Goal: Information Seeking & Learning: Learn about a topic

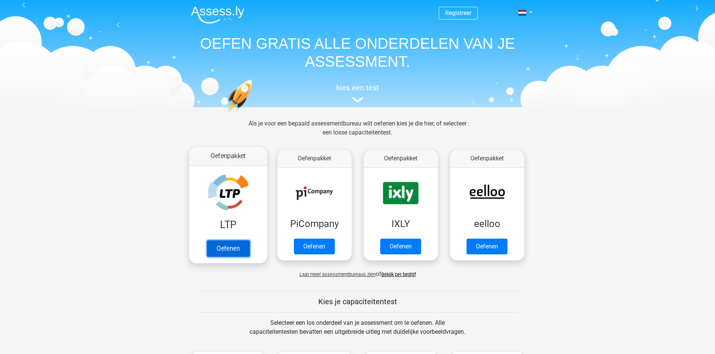
click at [213, 245] on link "Oefenen" at bounding box center [227, 248] width 43 height 17
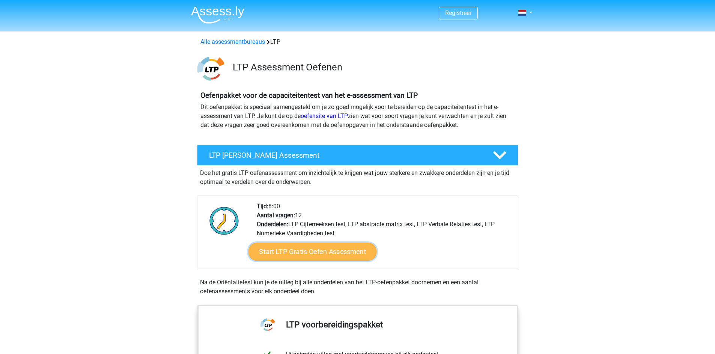
click at [297, 245] on link "Start LTP Gratis Oefen Assessment" at bounding box center [312, 252] width 128 height 18
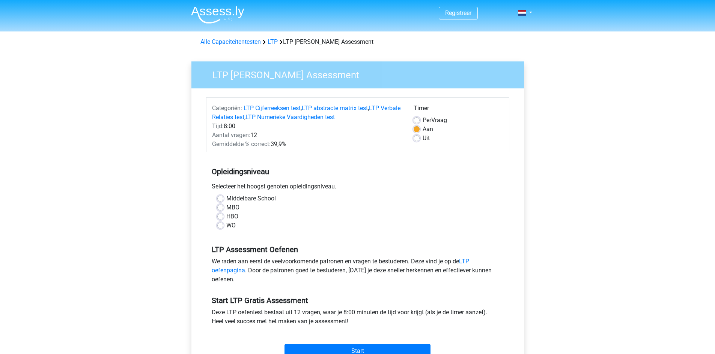
click at [233, 217] on label "HBO" at bounding box center [232, 216] width 12 height 9
click at [223, 217] on input "HBO" at bounding box center [220, 216] width 6 height 8
radio input "true"
click at [317, 350] on input "Start" at bounding box center [357, 351] width 146 height 14
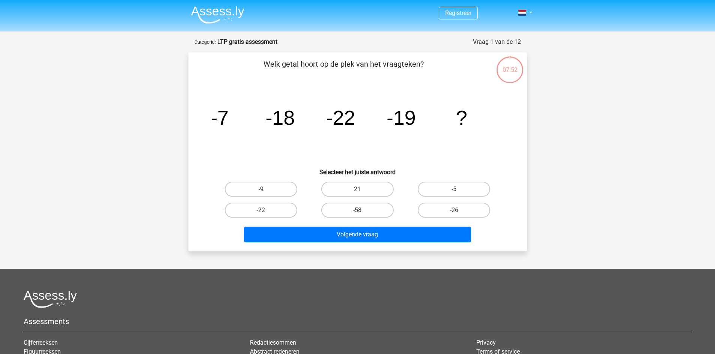
click at [283, 141] on icon "image/svg+xml -7 -18 -22 -19 ?" at bounding box center [357, 125] width 302 height 76
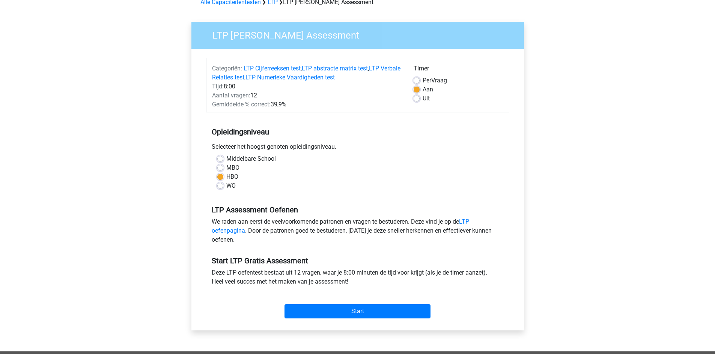
scroll to position [225, 0]
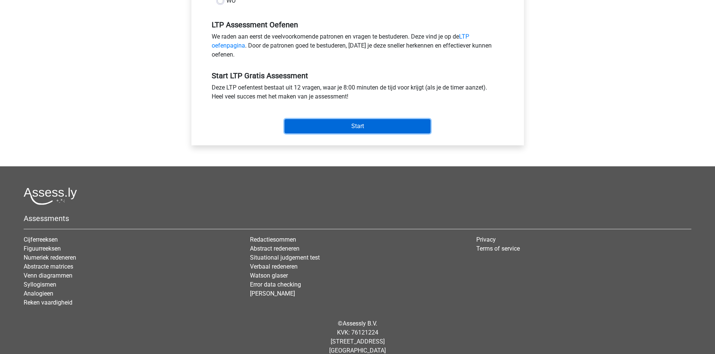
click at [386, 122] on input "Start" at bounding box center [357, 126] width 146 height 14
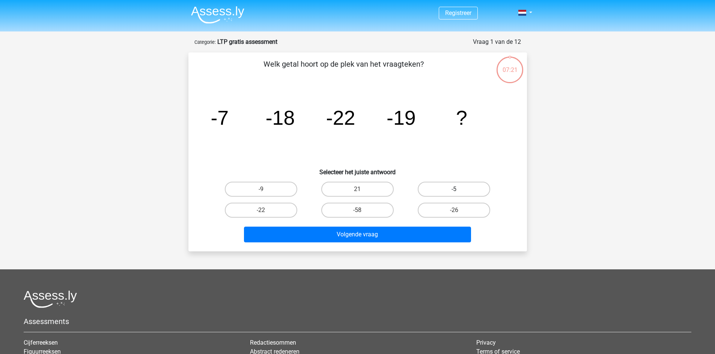
click at [432, 191] on label "-5" at bounding box center [453, 189] width 72 height 15
click at [454, 191] on input "-5" at bounding box center [456, 191] width 5 height 5
radio input "true"
click at [432, 191] on label "-5" at bounding box center [453, 189] width 72 height 15
click at [454, 191] on input "-5" at bounding box center [456, 191] width 5 height 5
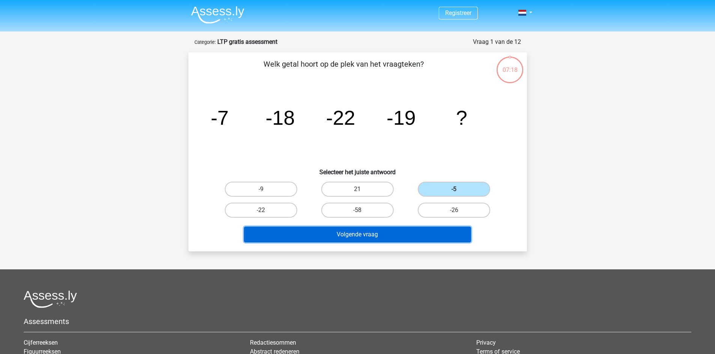
click at [391, 231] on button "Volgende vraag" at bounding box center [357, 235] width 227 height 16
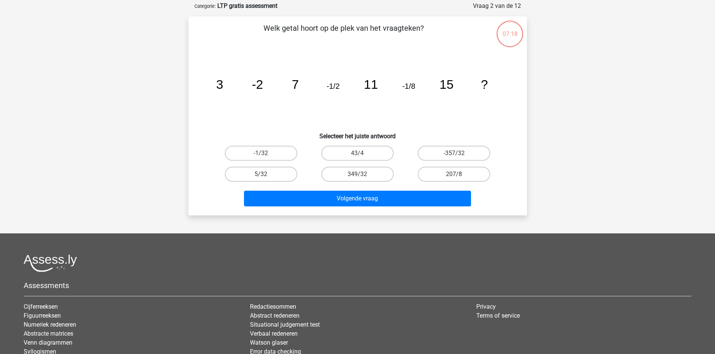
scroll to position [38, 0]
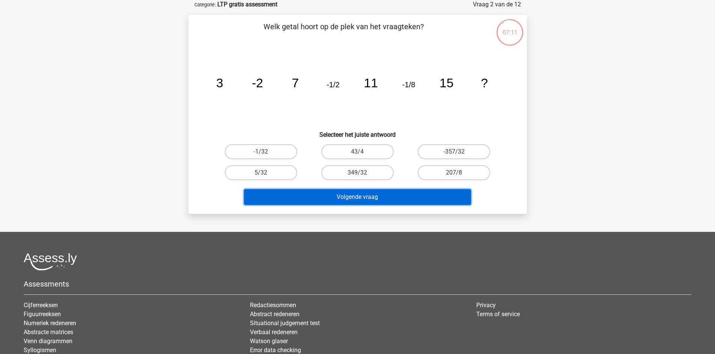
click at [388, 201] on button "Volgende vraag" at bounding box center [357, 197] width 227 height 16
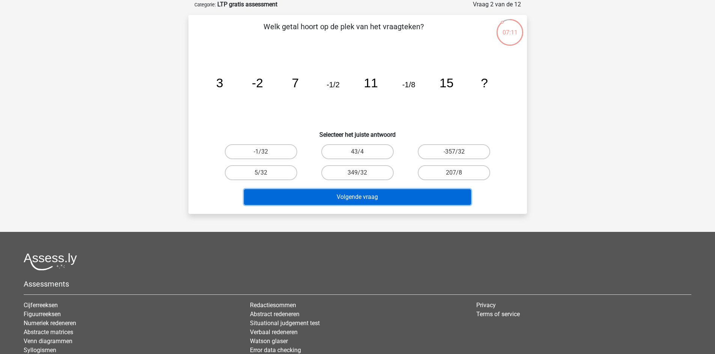
click at [388, 201] on button "Volgende vraag" at bounding box center [357, 197] width 227 height 16
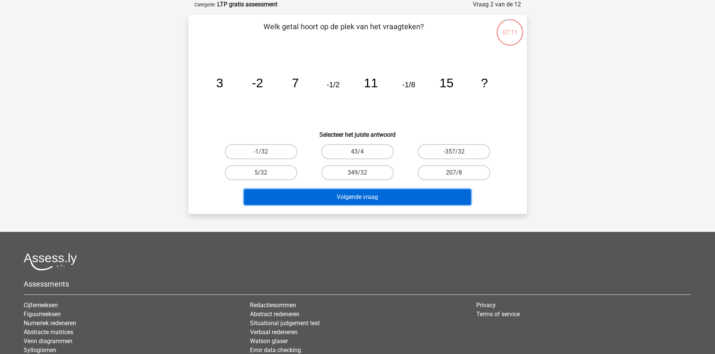
click at [388, 201] on button "Volgende vraag" at bounding box center [357, 197] width 227 height 16
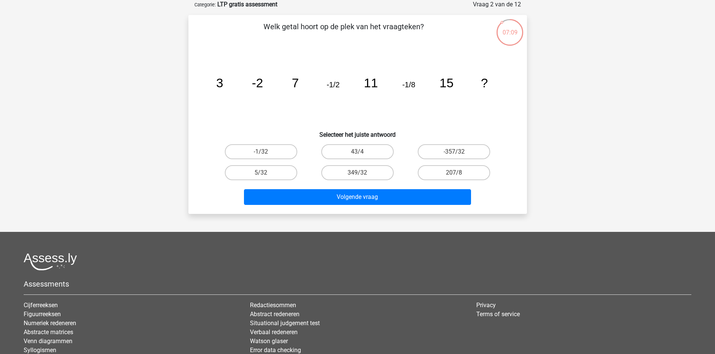
click at [303, 129] on h6 "Selecteer het juiste antwoord" at bounding box center [357, 131] width 314 height 13
click at [299, 128] on h6 "Selecteer het juiste antwoord" at bounding box center [357, 131] width 314 height 13
click at [412, 121] on icon "image/svg+xml 3 -2 7 -1/2 11 -1/8 15 ?" at bounding box center [357, 88] width 302 height 76
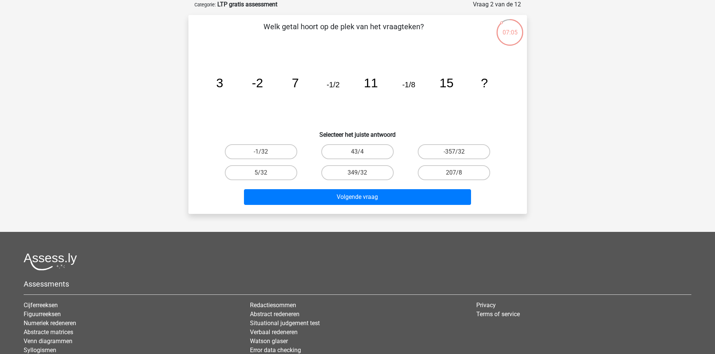
click at [412, 121] on icon "image/svg+xml 3 -2 7 -1/2 11 -1/8 15 ?" at bounding box center [357, 88] width 302 height 76
click at [280, 171] on label "5/32" at bounding box center [261, 172] width 72 height 15
click at [266, 173] on input "5/32" at bounding box center [263, 175] width 5 height 5
radio input "true"
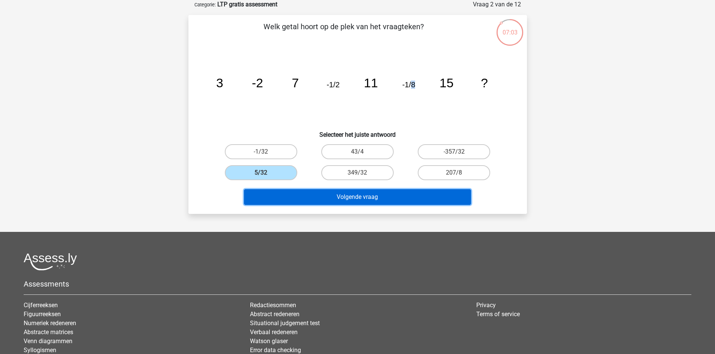
click at [320, 202] on button "Volgende vraag" at bounding box center [357, 197] width 227 height 16
